Goal: Transaction & Acquisition: Purchase product/service

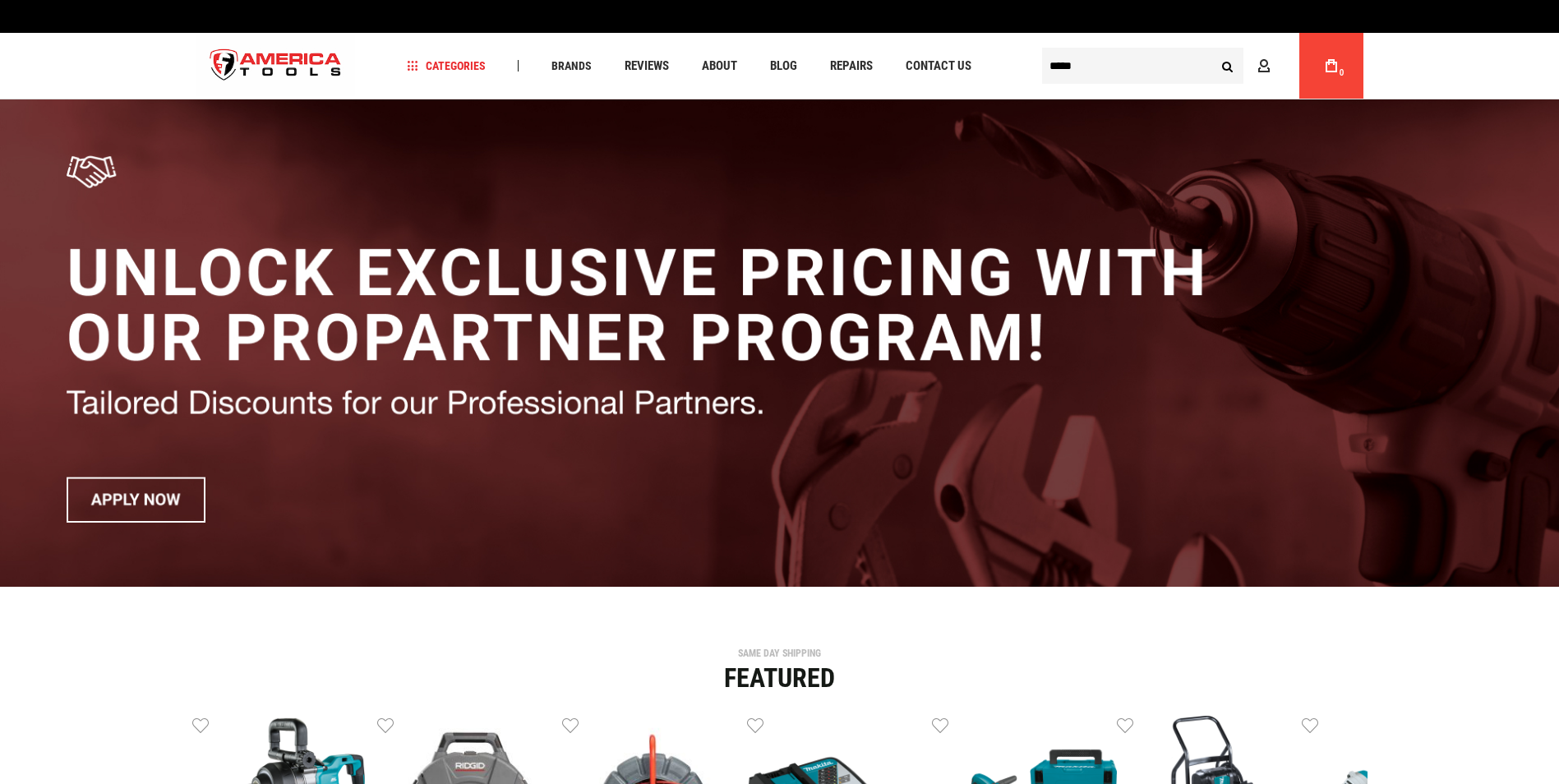
click at [1212, 50] on button "Search" at bounding box center [1228, 66] width 31 height 31
type input "*****"
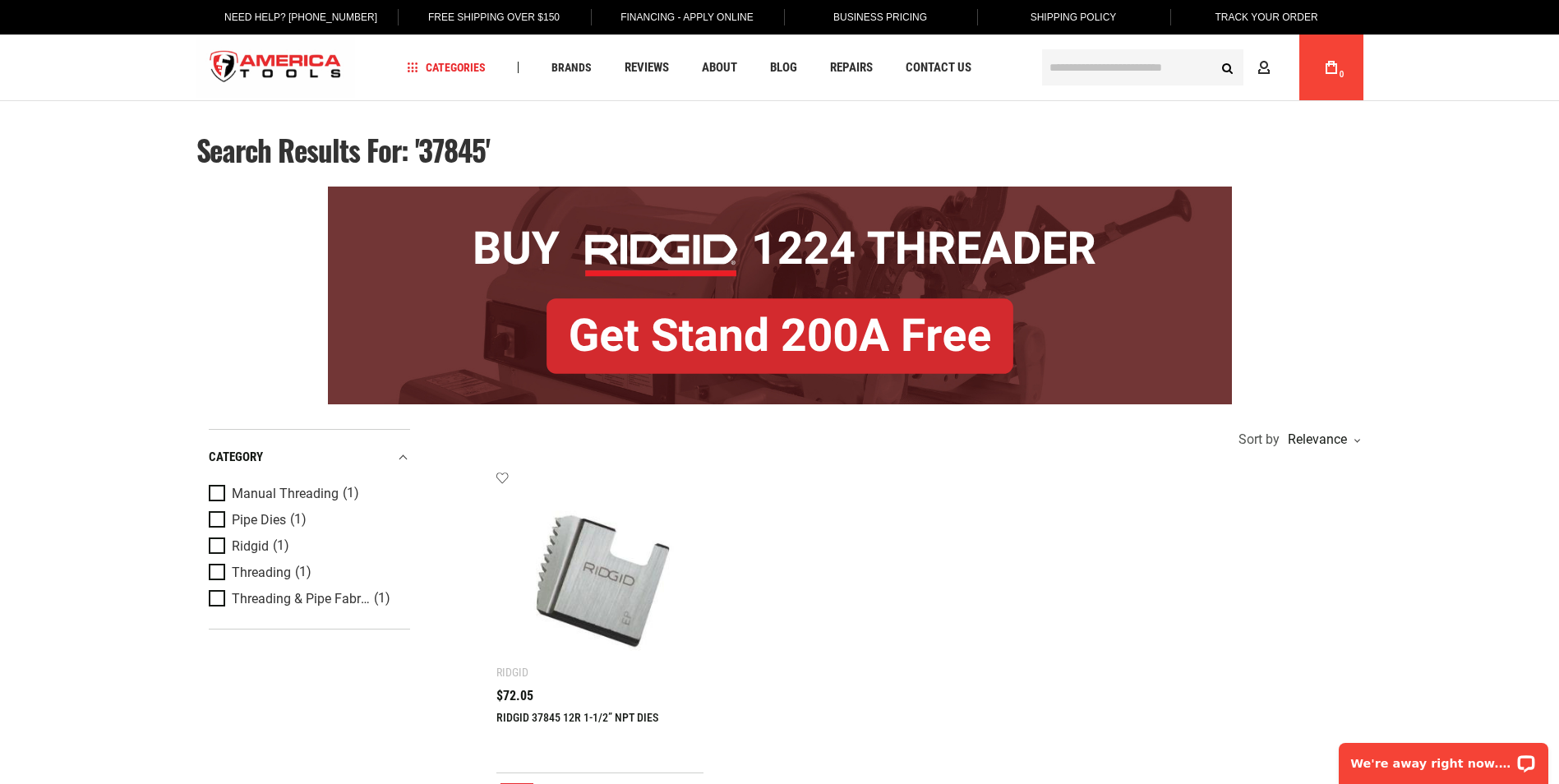
click at [607, 539] on img at bounding box center [600, 574] width 175 height 175
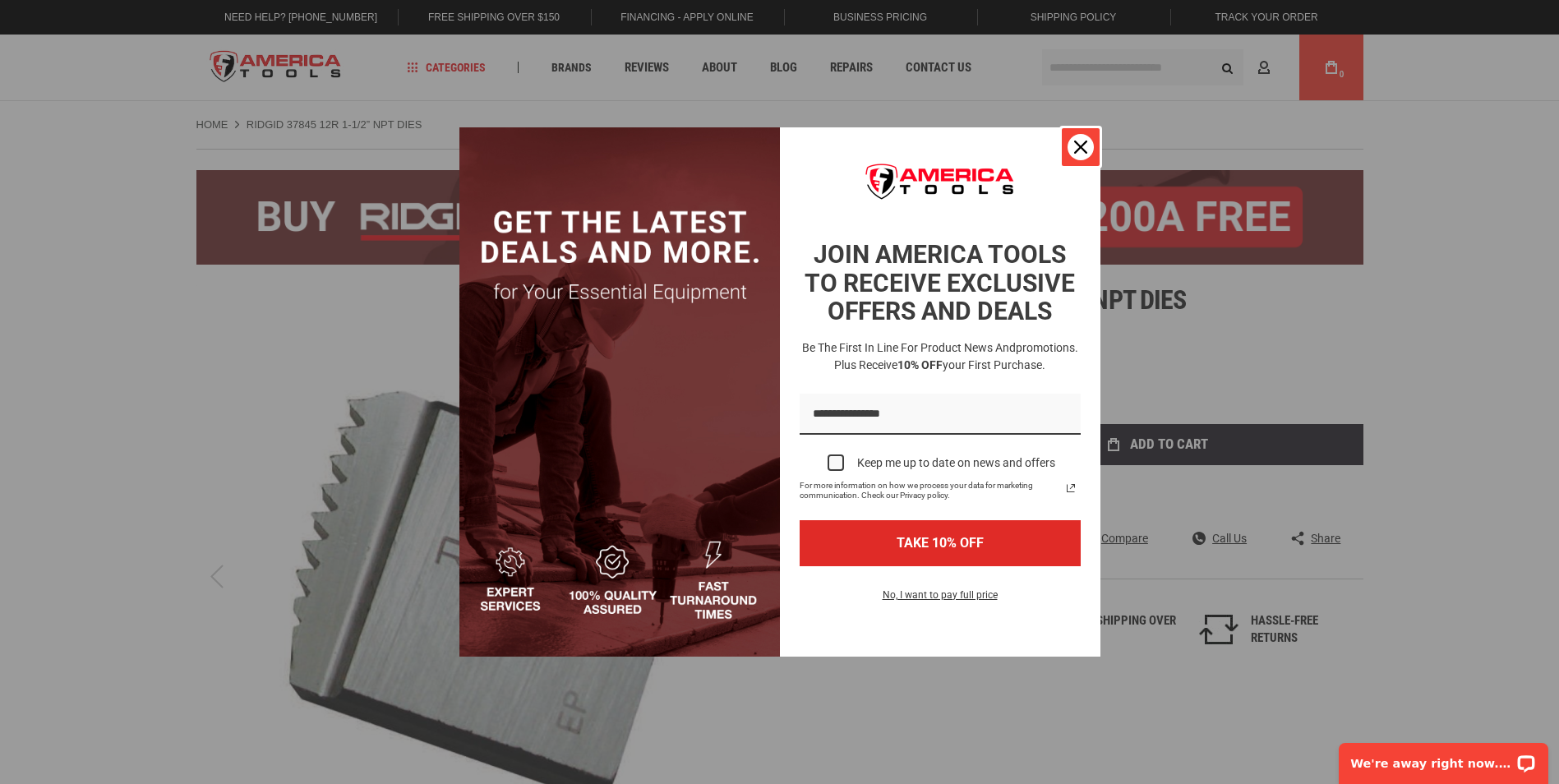
click at [1088, 145] on div "Close" at bounding box center [1081, 147] width 26 height 26
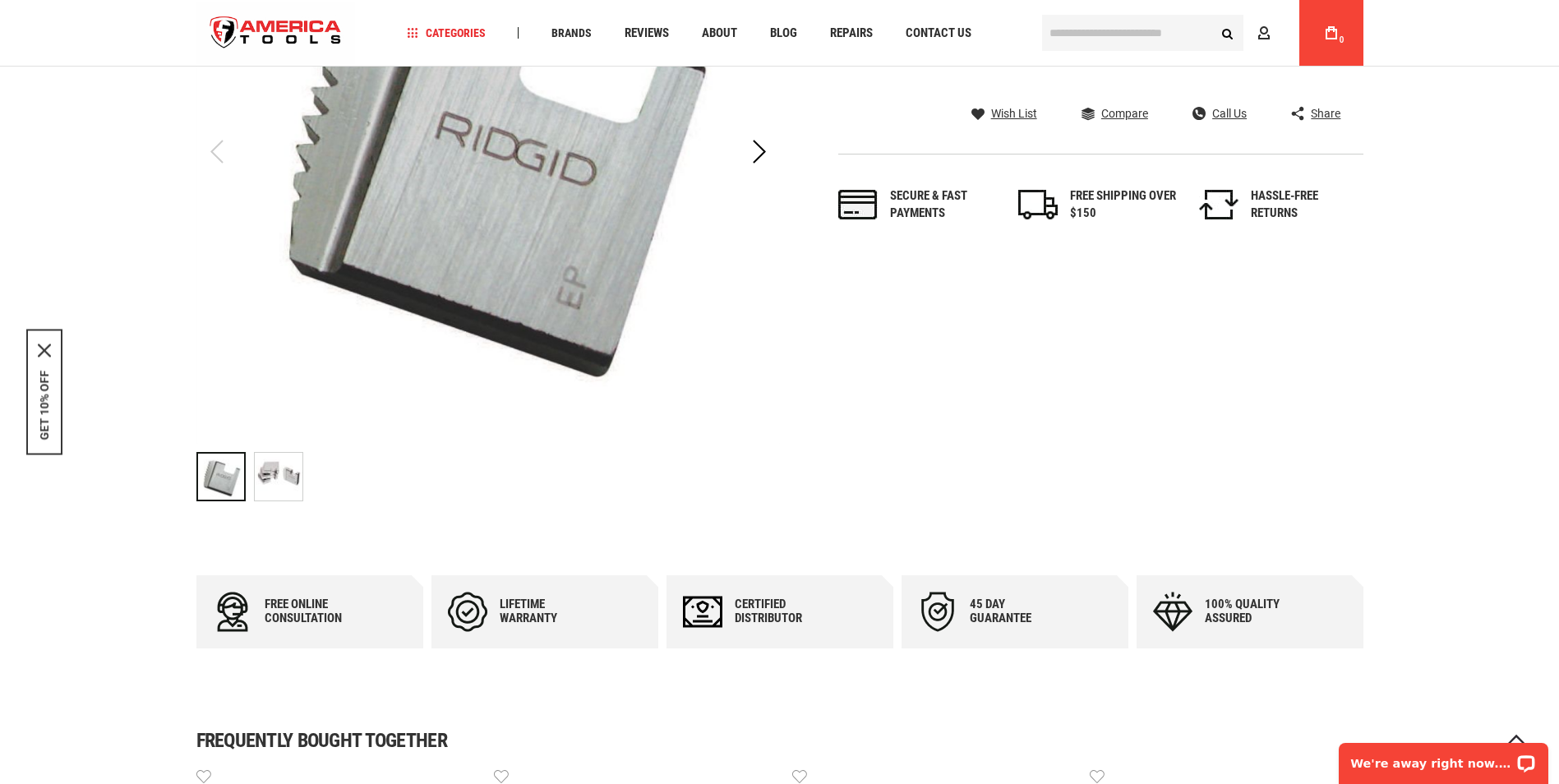
scroll to position [492, 0]
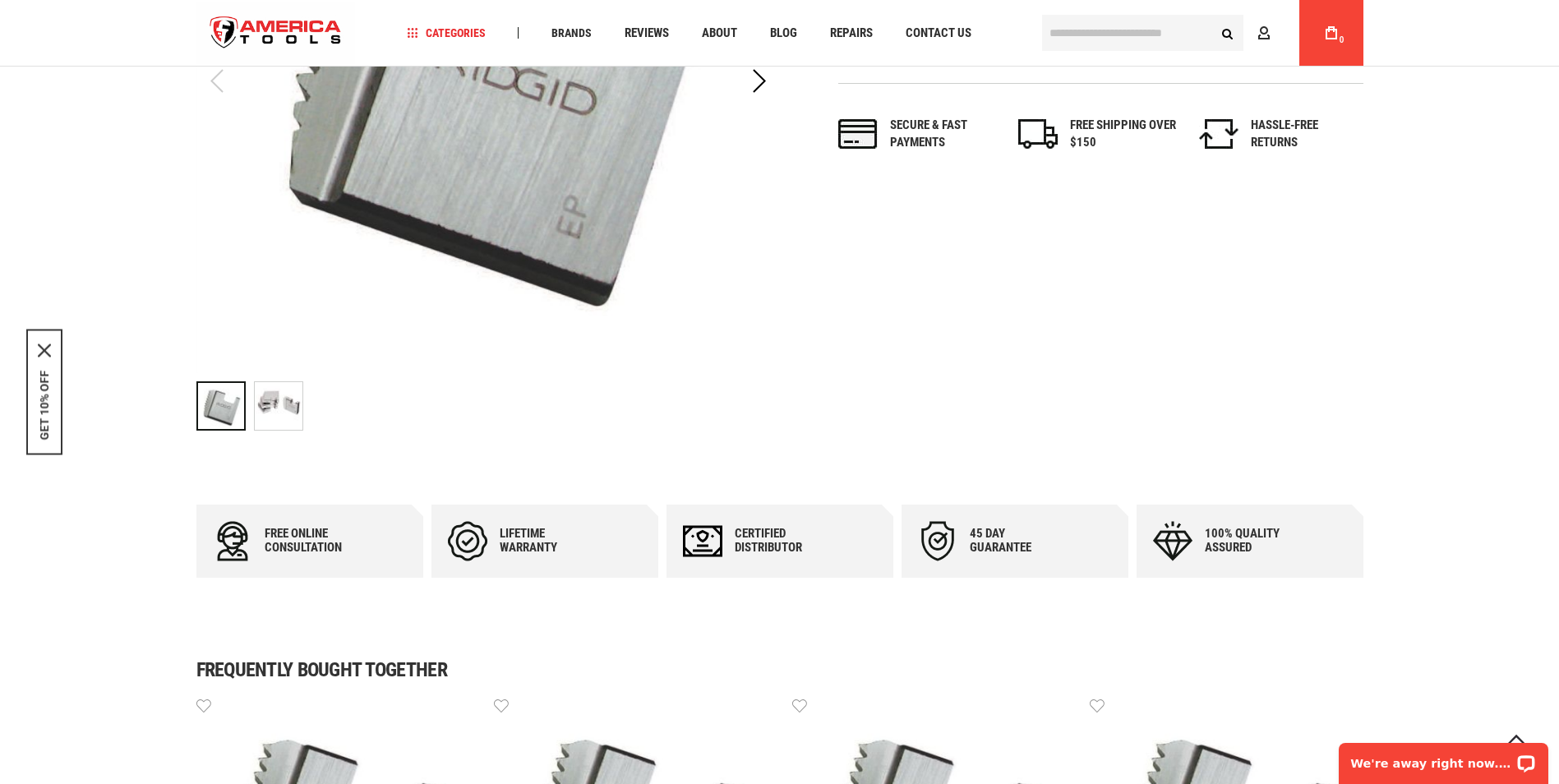
click at [268, 421] on img "RIDGID 37845 12R 1-1/2” NPT DIES" at bounding box center [279, 406] width 48 height 48
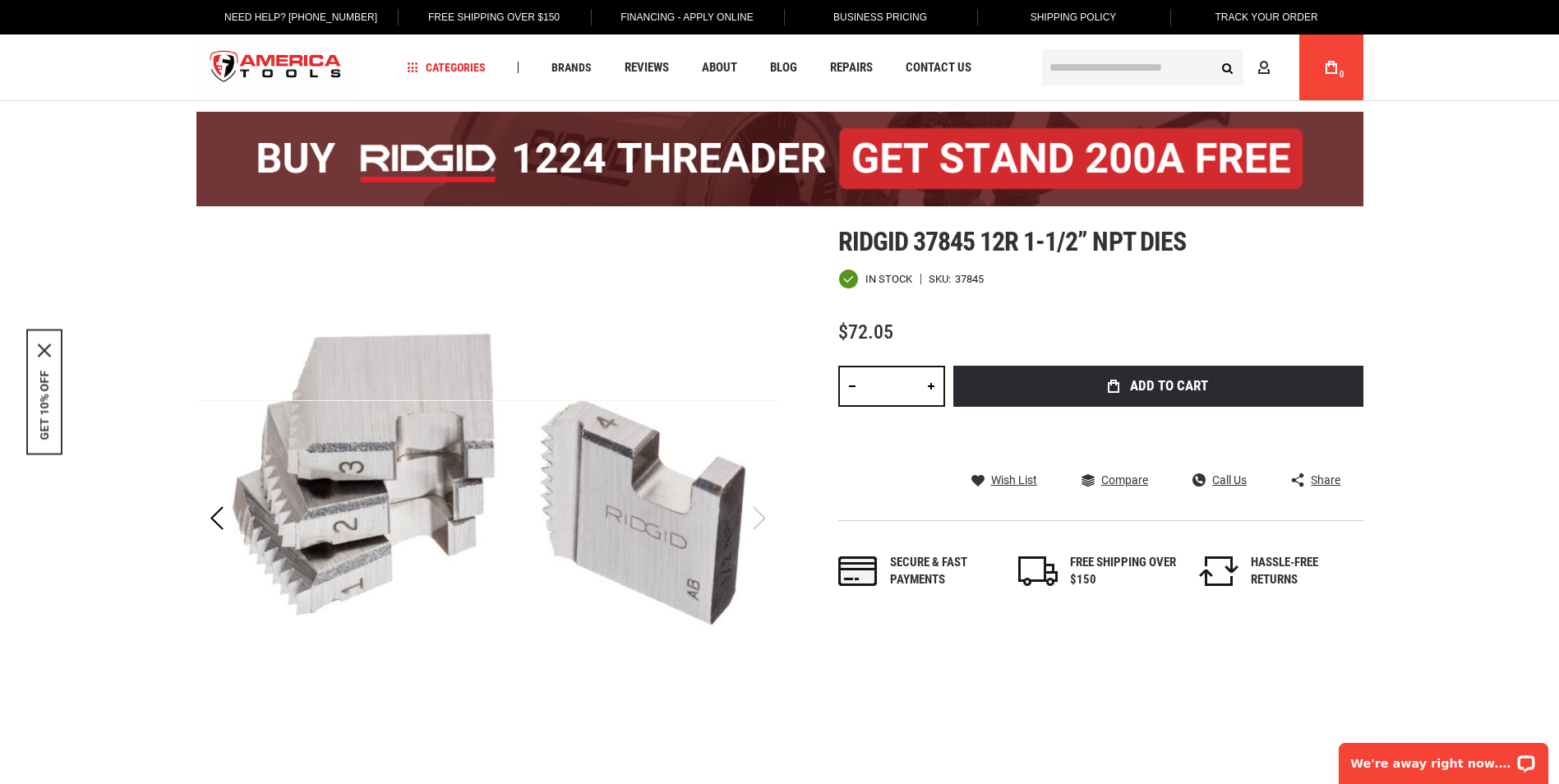
scroll to position [0, 0]
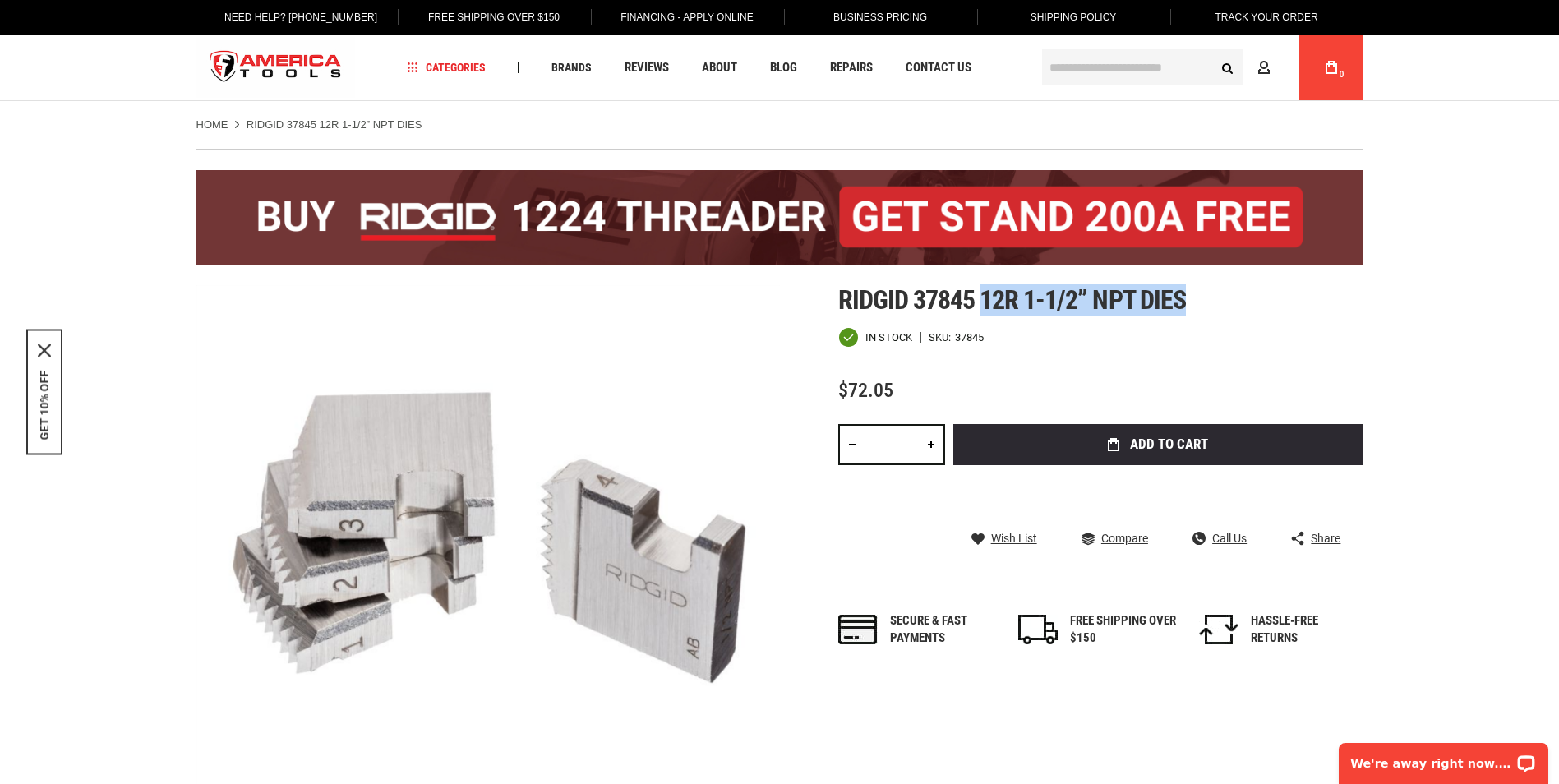
drag, startPoint x: 982, startPoint y: 297, endPoint x: 1181, endPoint y: 297, distance: 199.0
click at [1181, 297] on span "Ridgid 37845 12r 1-1/2” npt dies" at bounding box center [1012, 300] width 348 height 31
copy span "12r 1-1/2” npt dies"
